Goal: Task Accomplishment & Management: Manage account settings

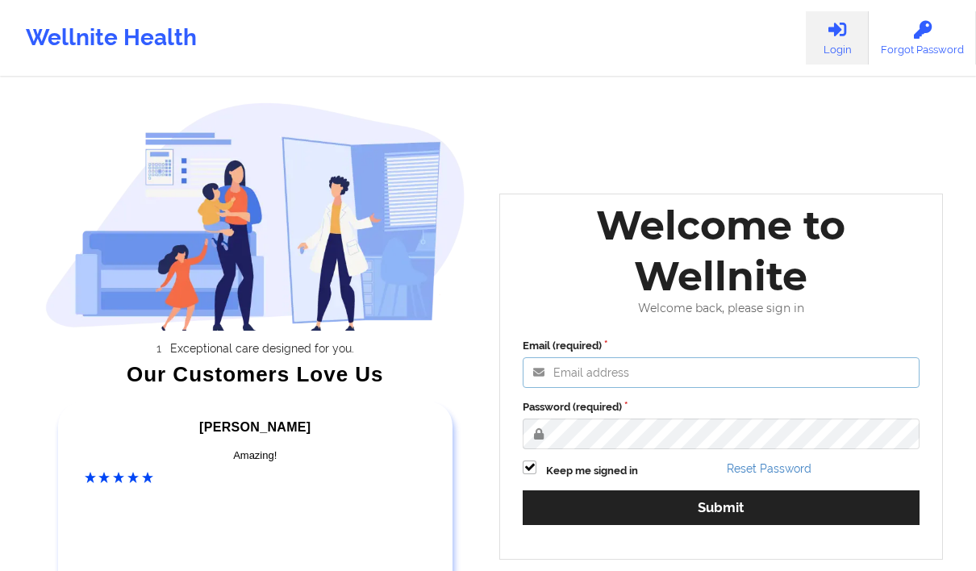
click at [580, 378] on input "Email (required)" at bounding box center [721, 372] width 397 height 31
type input "[EMAIL_ADDRESS][DOMAIN_NAME]"
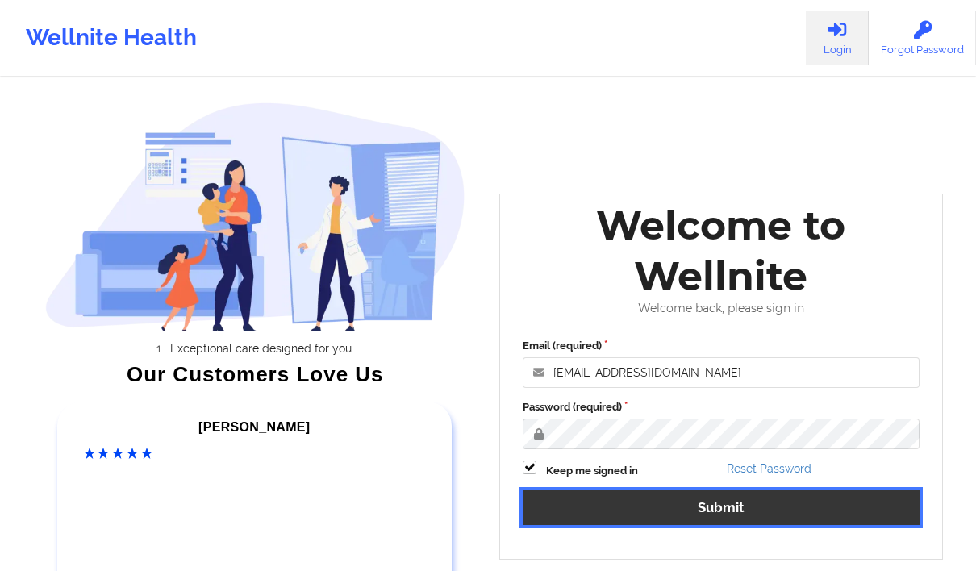
click at [897, 513] on button "Submit" at bounding box center [721, 508] width 397 height 35
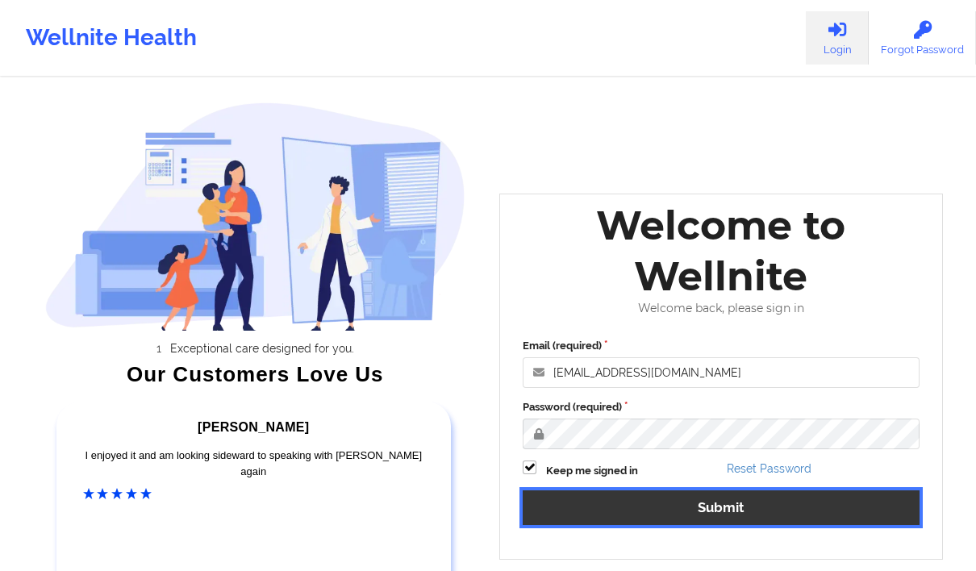
click at [835, 508] on button "Submit" at bounding box center [721, 508] width 397 height 35
